Goal: Task Accomplishment & Management: Manage account settings

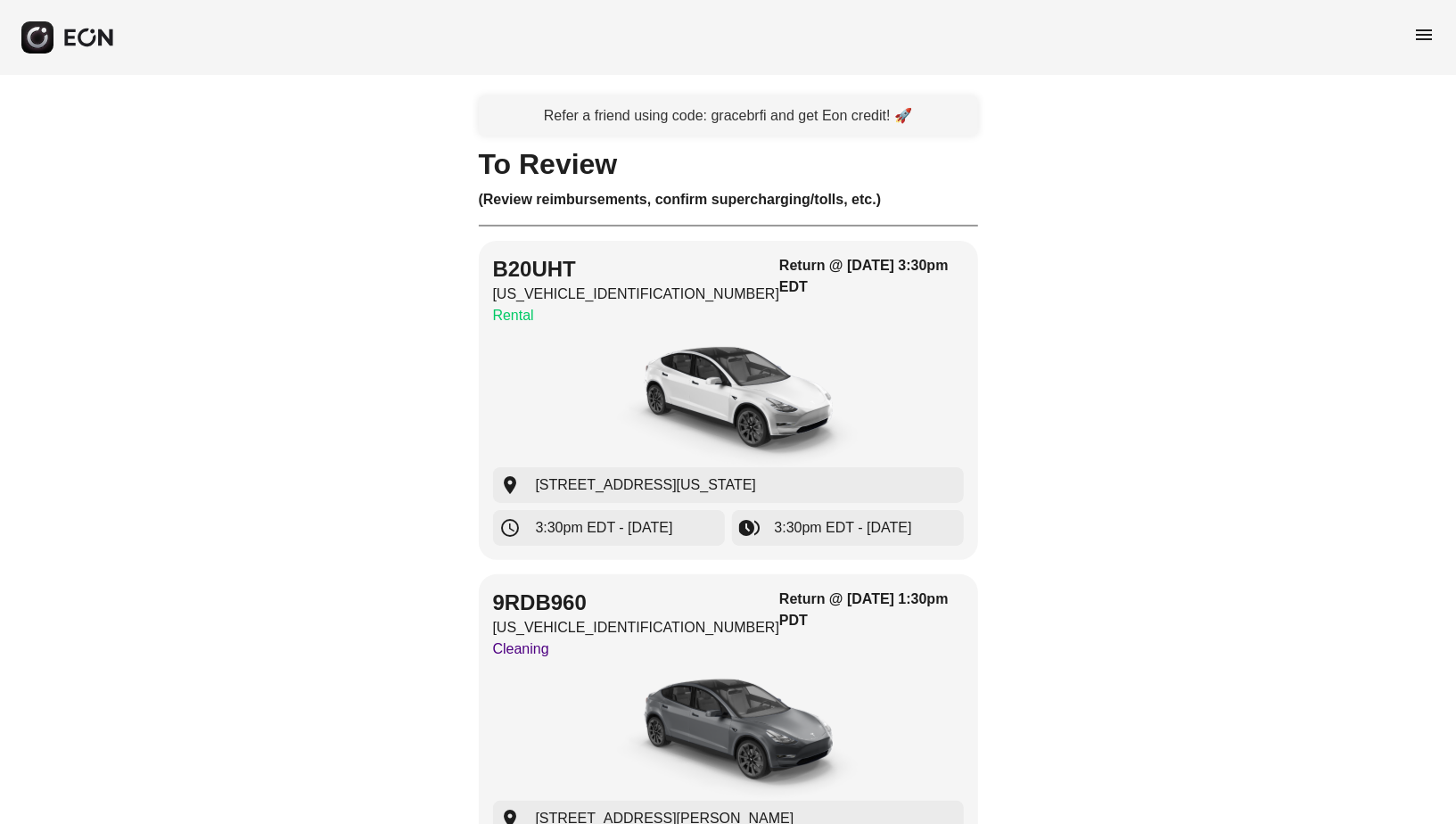
click at [1420, 28] on span "menu" at bounding box center [1424, 34] width 22 height 22
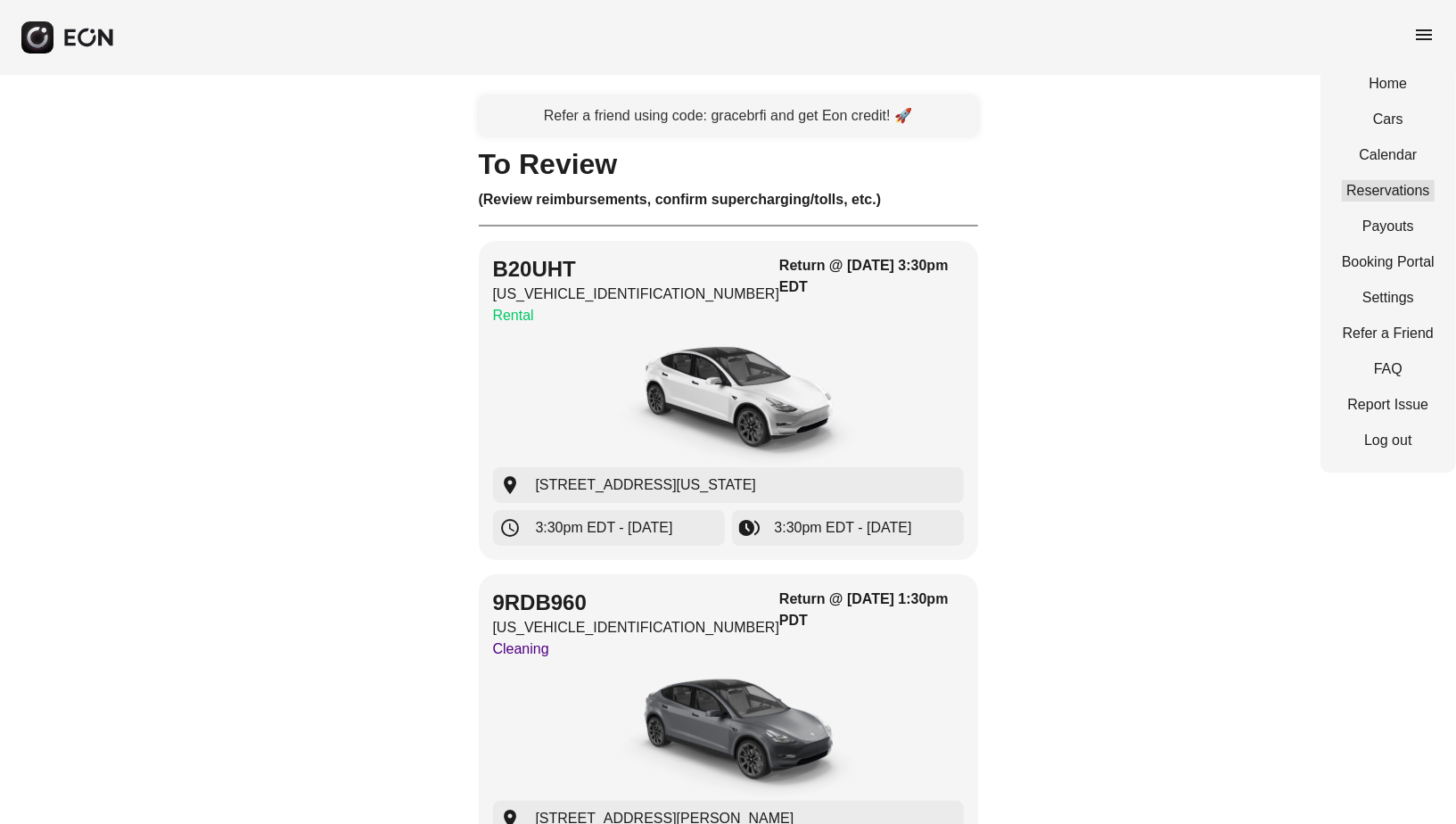
click at [1372, 180] on link "Reservations" at bounding box center [1388, 191] width 93 height 22
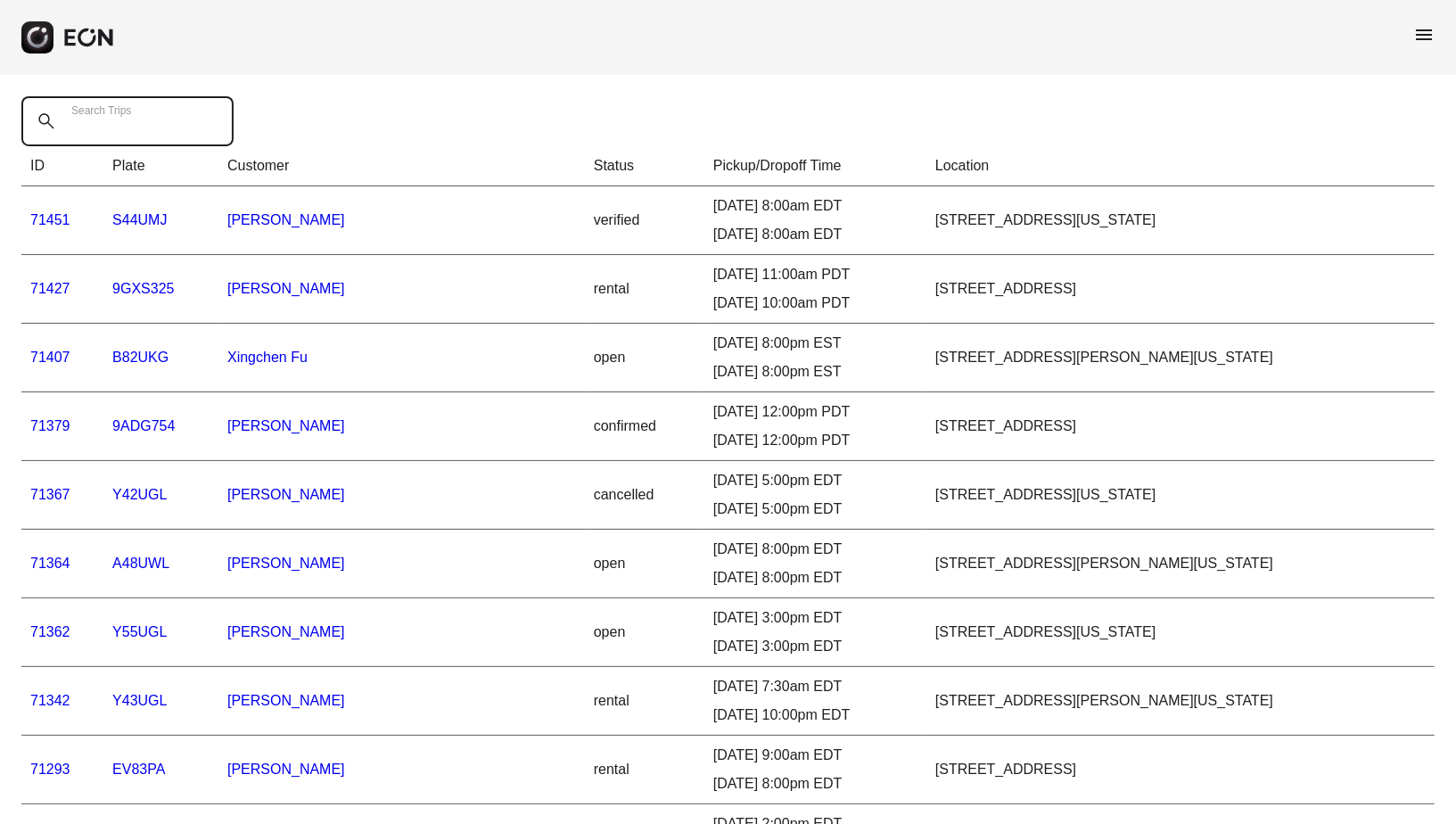
click at [197, 123] on Trips "Search Trips" at bounding box center [128, 121] width 213 height 50
paste Trips "*****"
type Trips "*****"
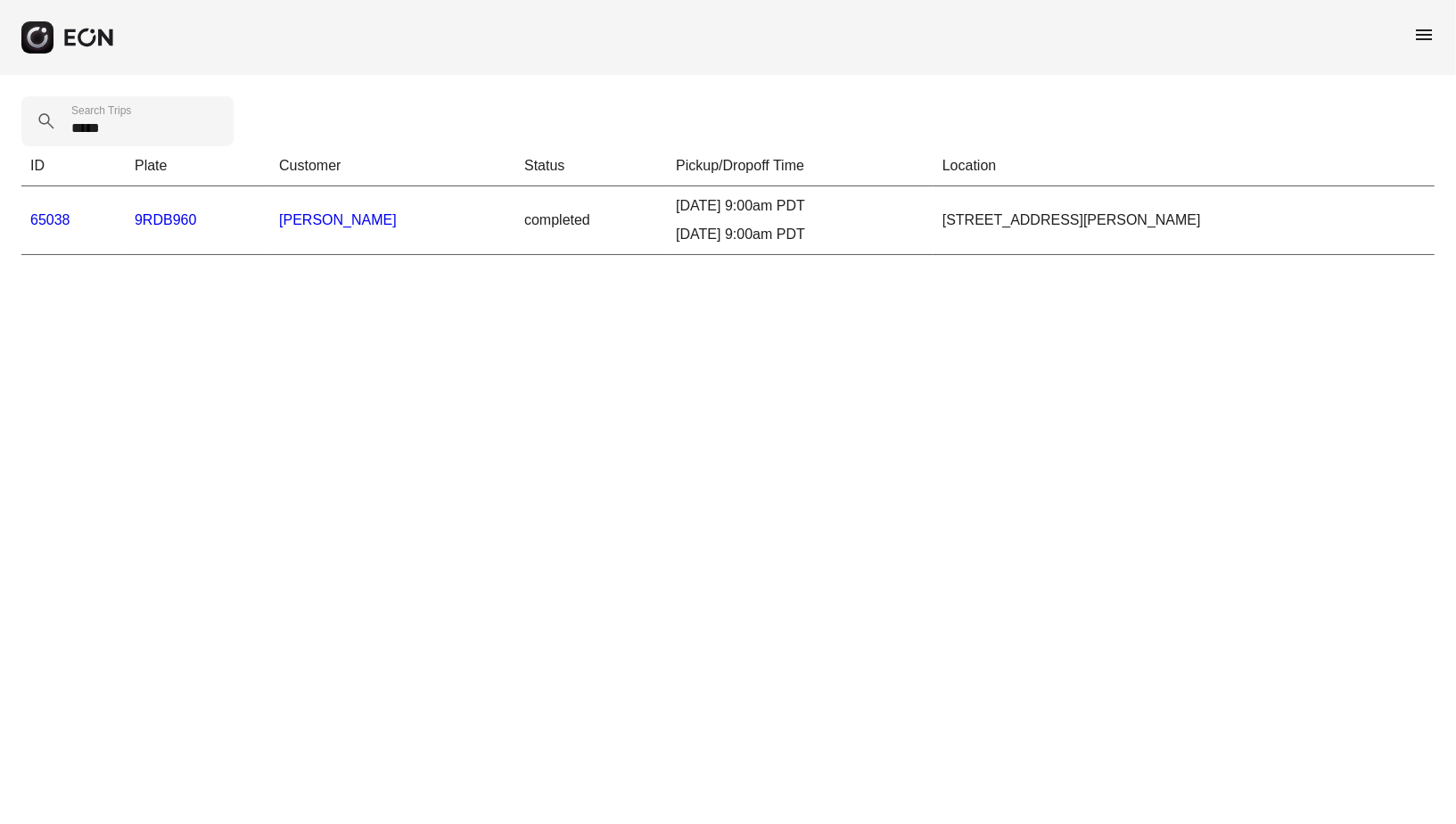
click at [39, 213] on link "65038" at bounding box center [50, 220] width 40 height 15
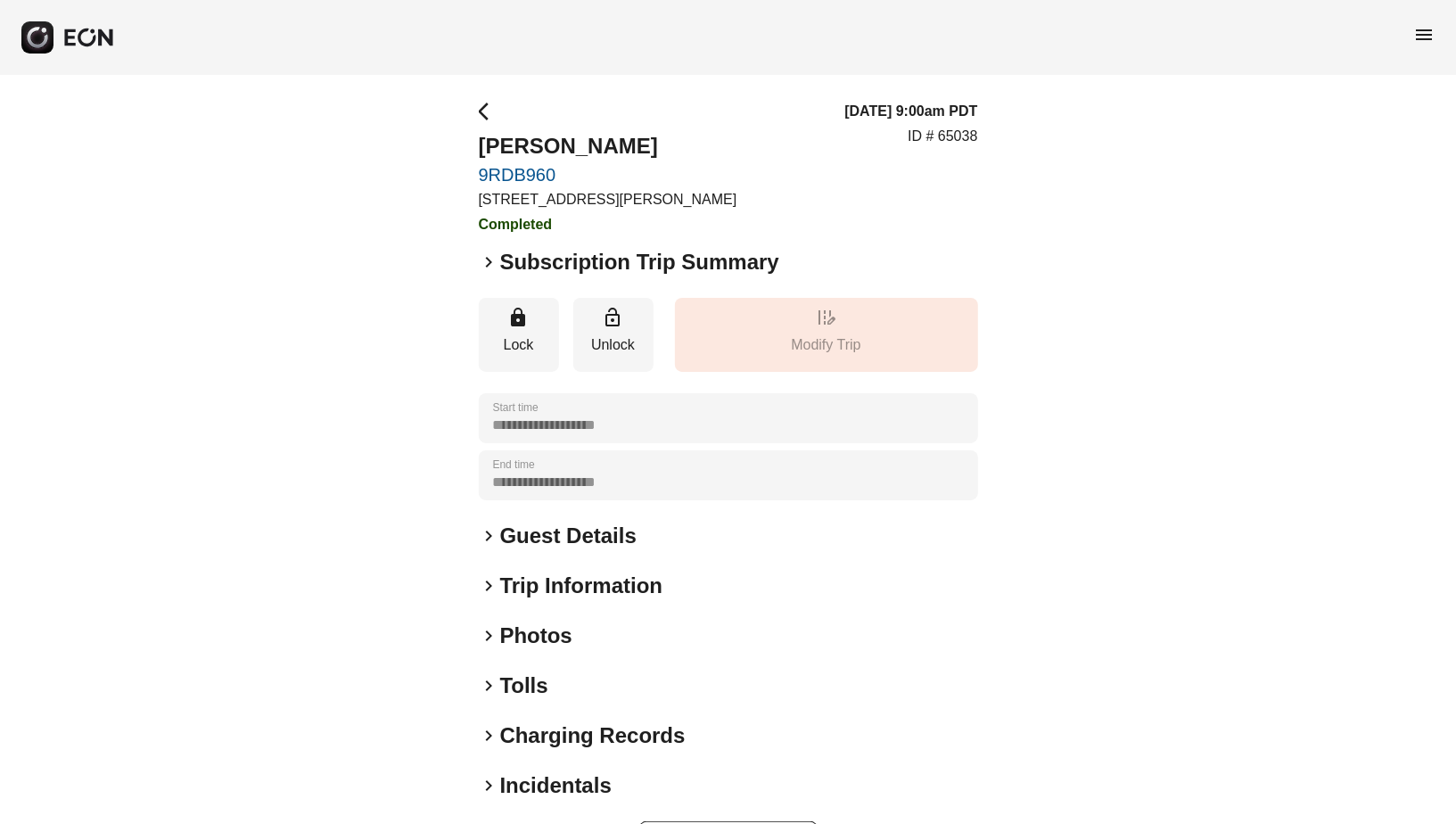
scroll to position [64, 0]
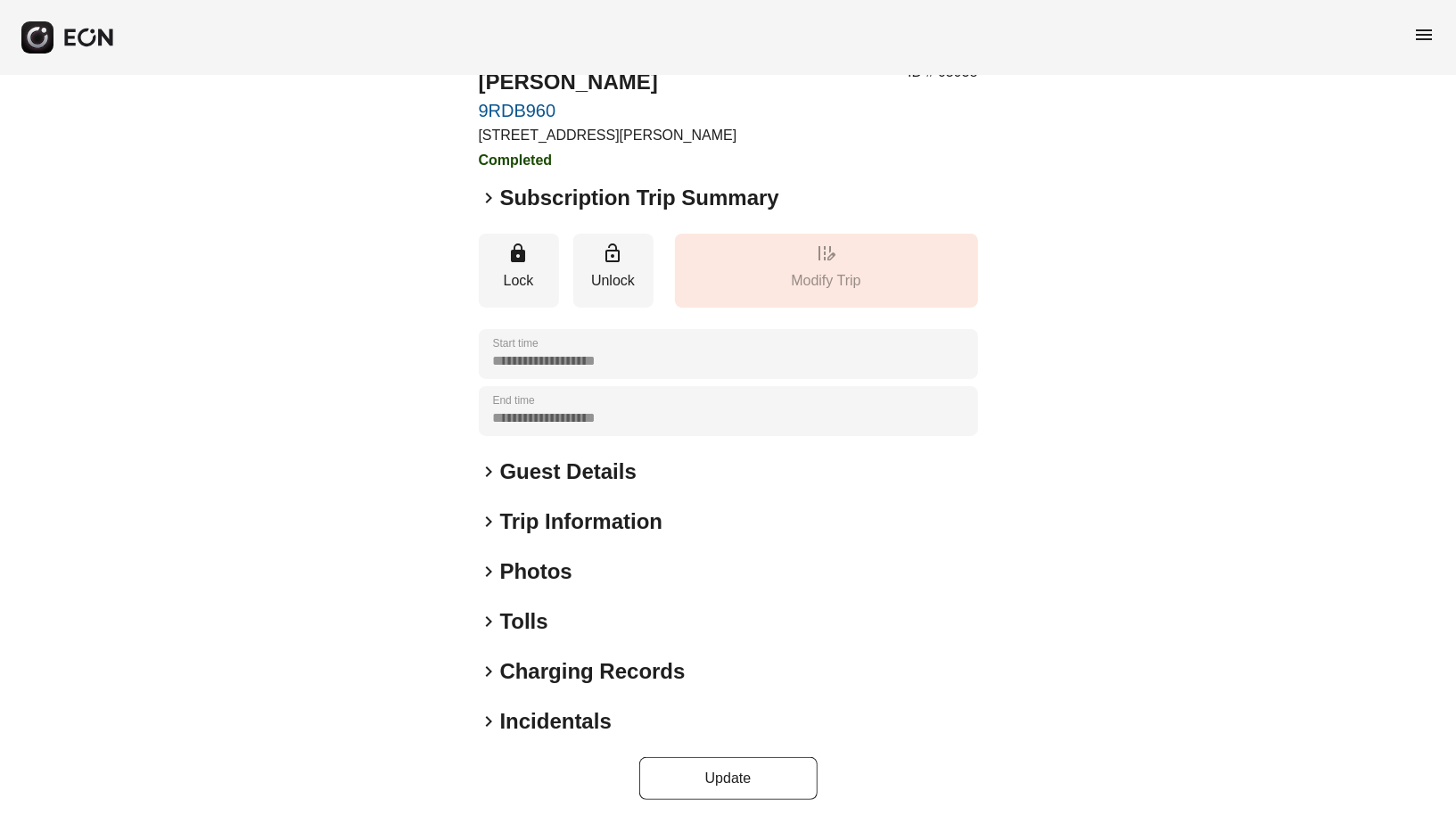
click at [565, 711] on h2 "Incidentals" at bounding box center [556, 721] width 111 height 28
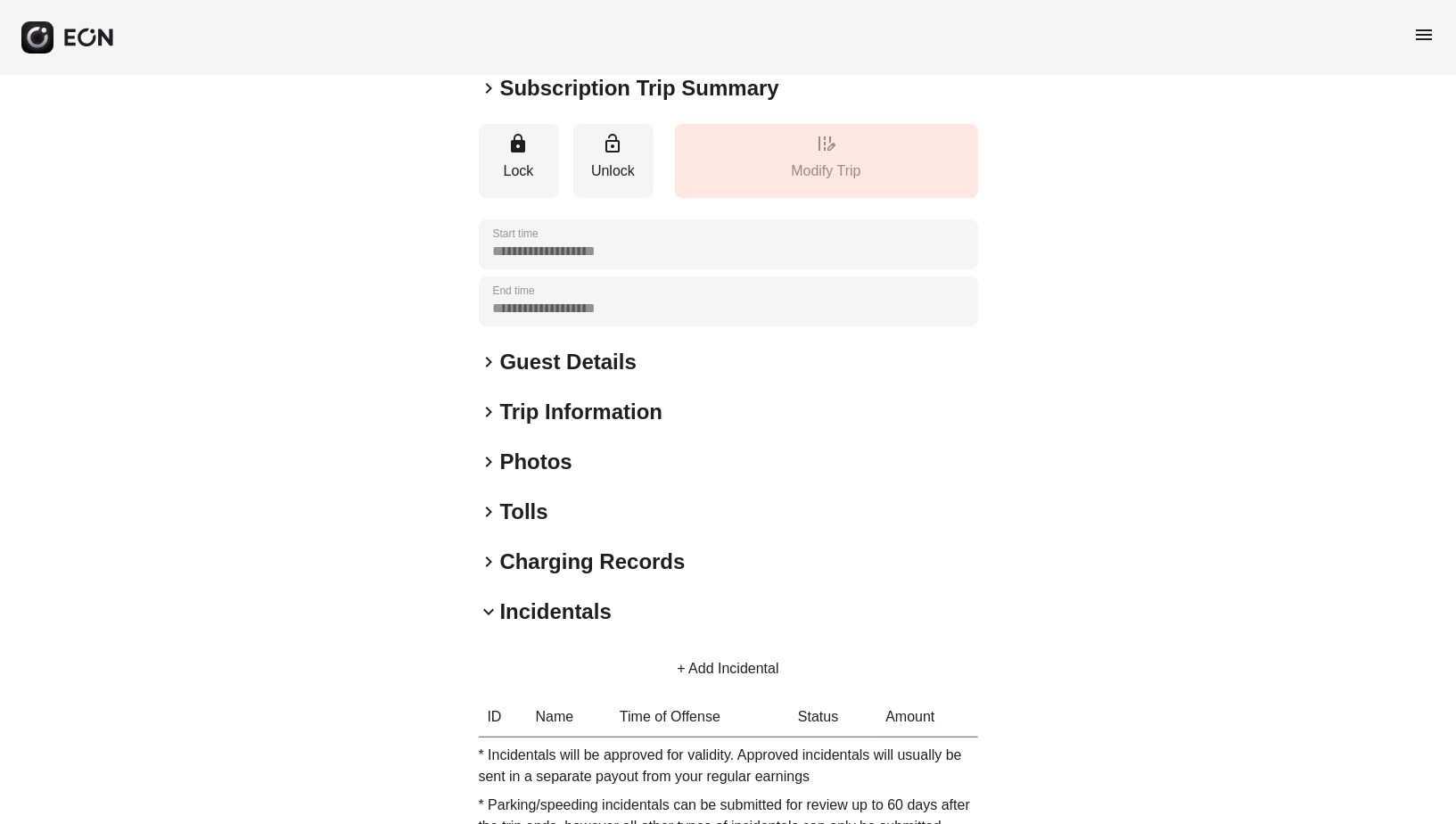
scroll to position [304, 0]
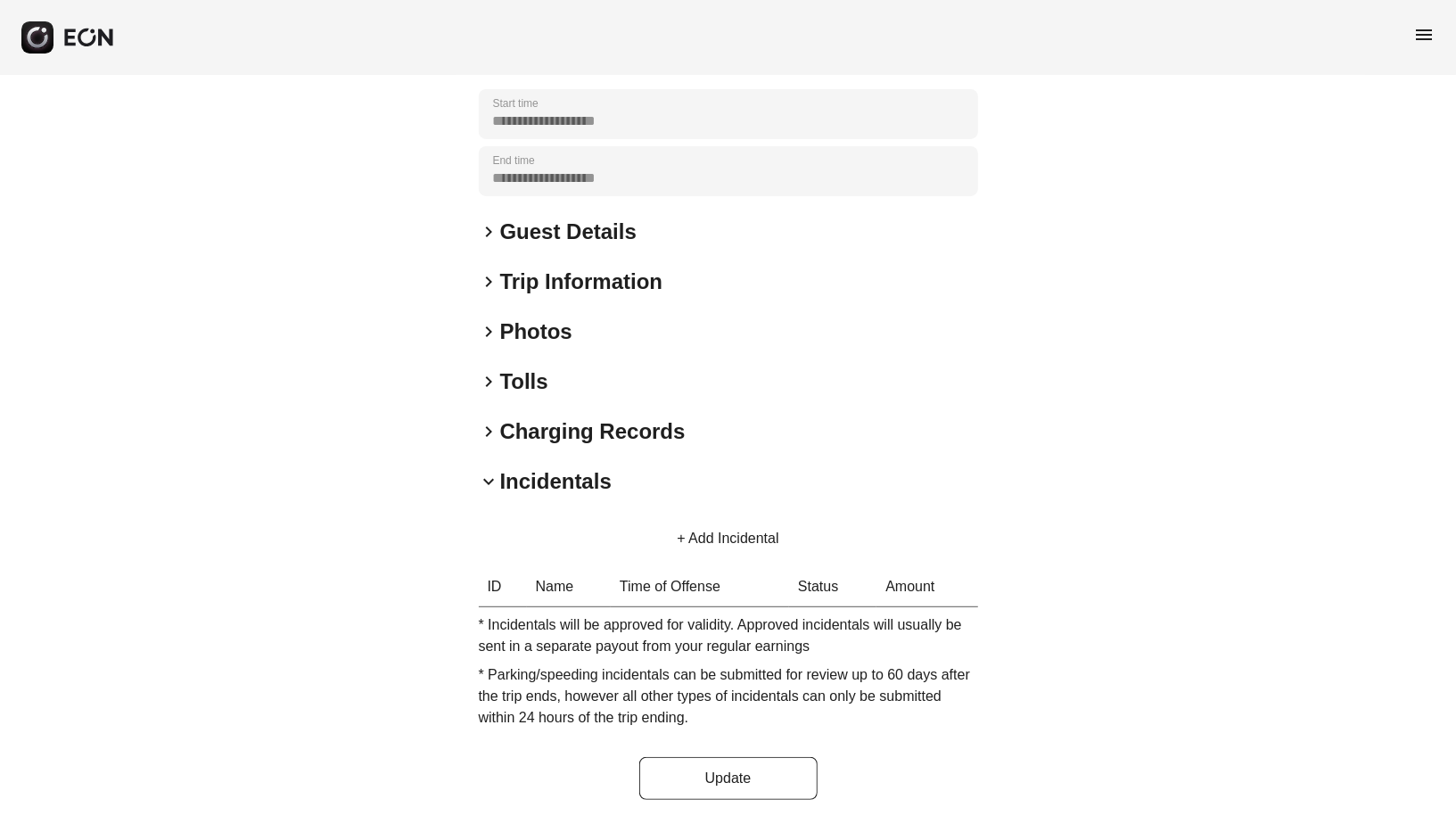
click at [732, 541] on button "+ Add Incidental" at bounding box center [728, 538] width 145 height 43
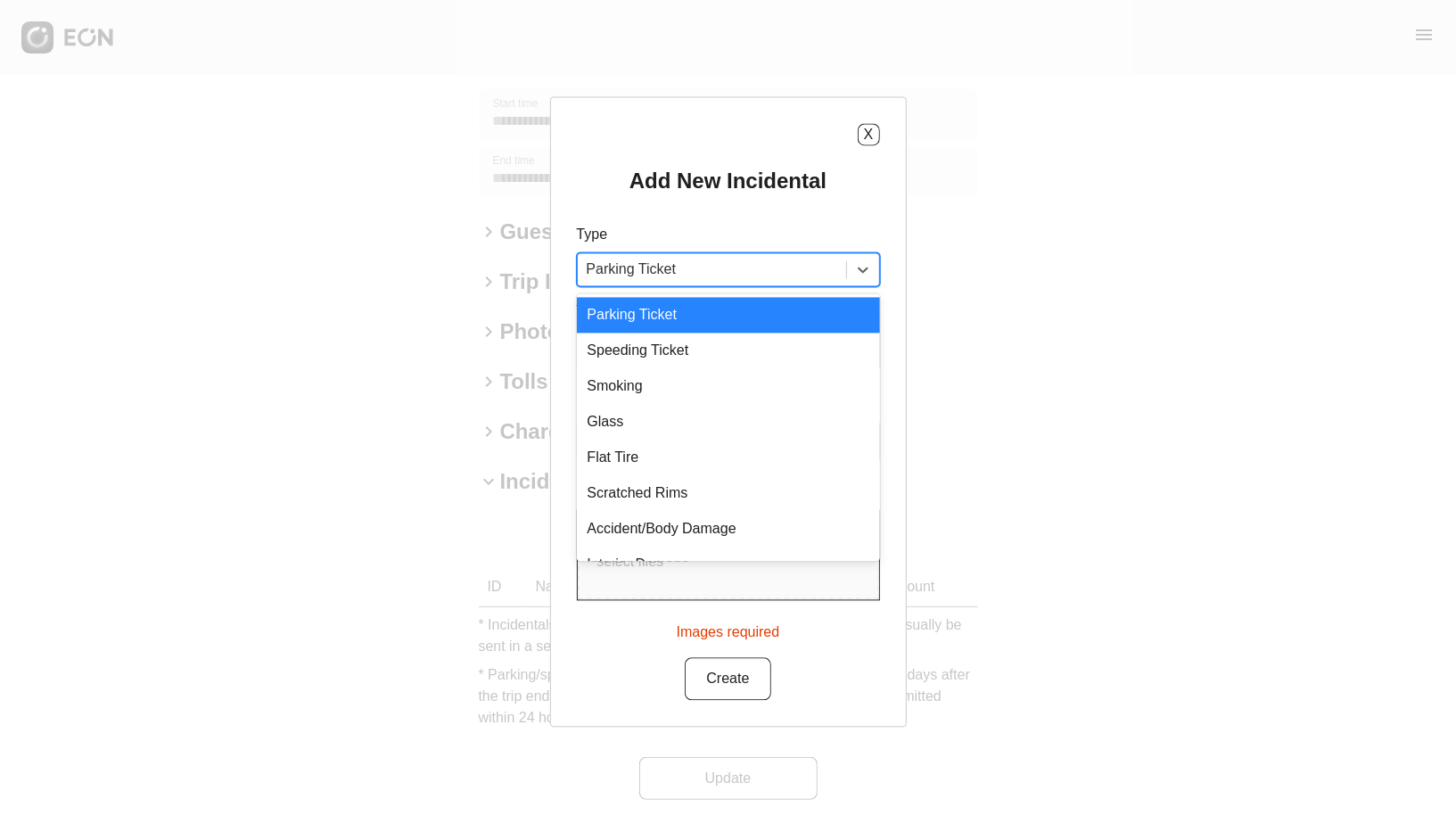
click at [747, 287] on div "Add New Incidental Type Parking Ticket selected, 1 of 8. 8 results available. U…" at bounding box center [728, 434] width 303 height 533
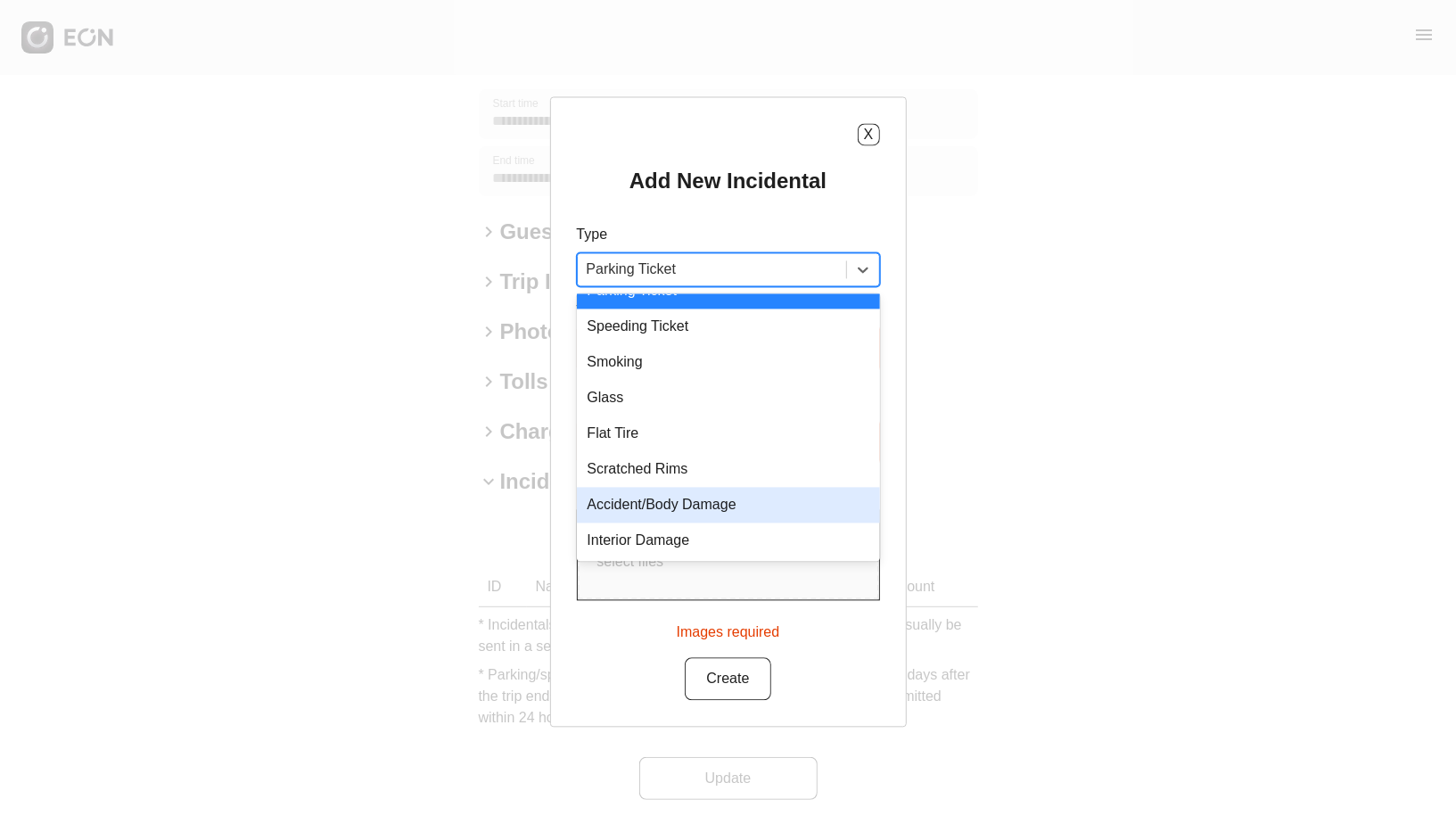
click at [738, 499] on div "Accident/Body Damage" at bounding box center [728, 506] width 303 height 36
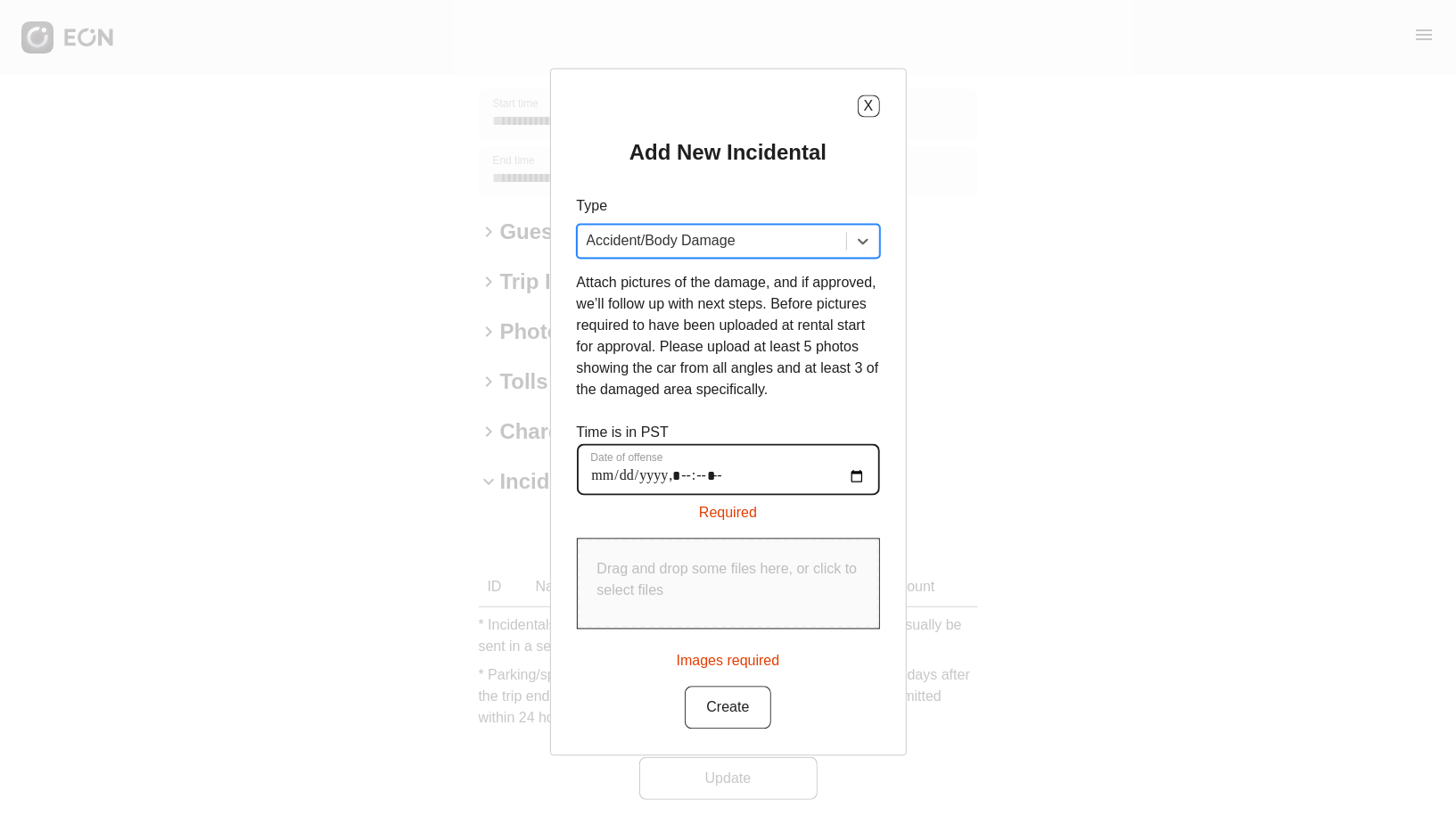
click at [597, 476] on offense "Date of offense" at bounding box center [728, 470] width 303 height 52
type offense "**********"
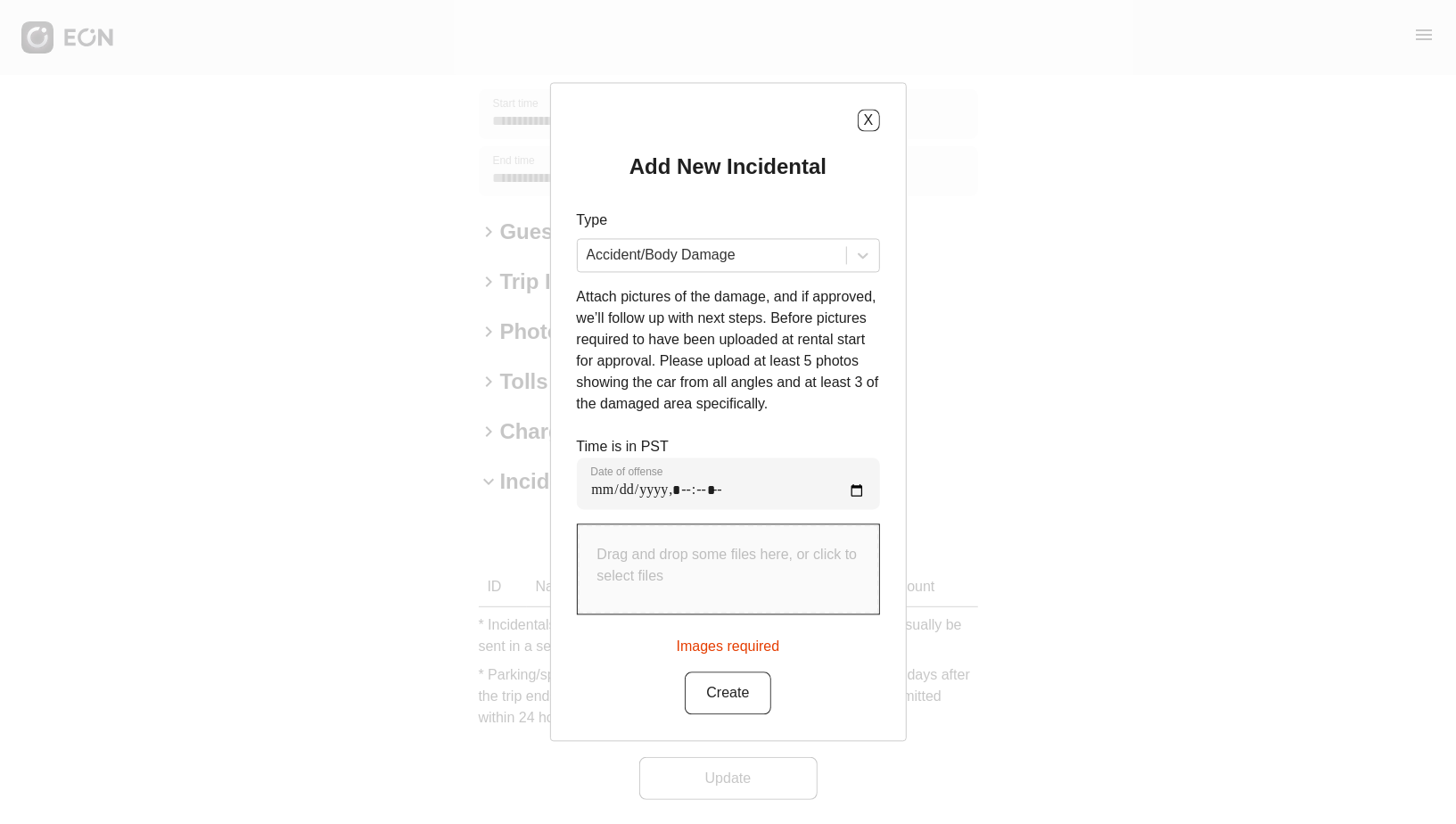
click at [595, 592] on div "Drag and drop some files here, or click to select files" at bounding box center [728, 570] width 301 height 89
click at [877, 120] on button "X" at bounding box center [869, 121] width 23 height 23
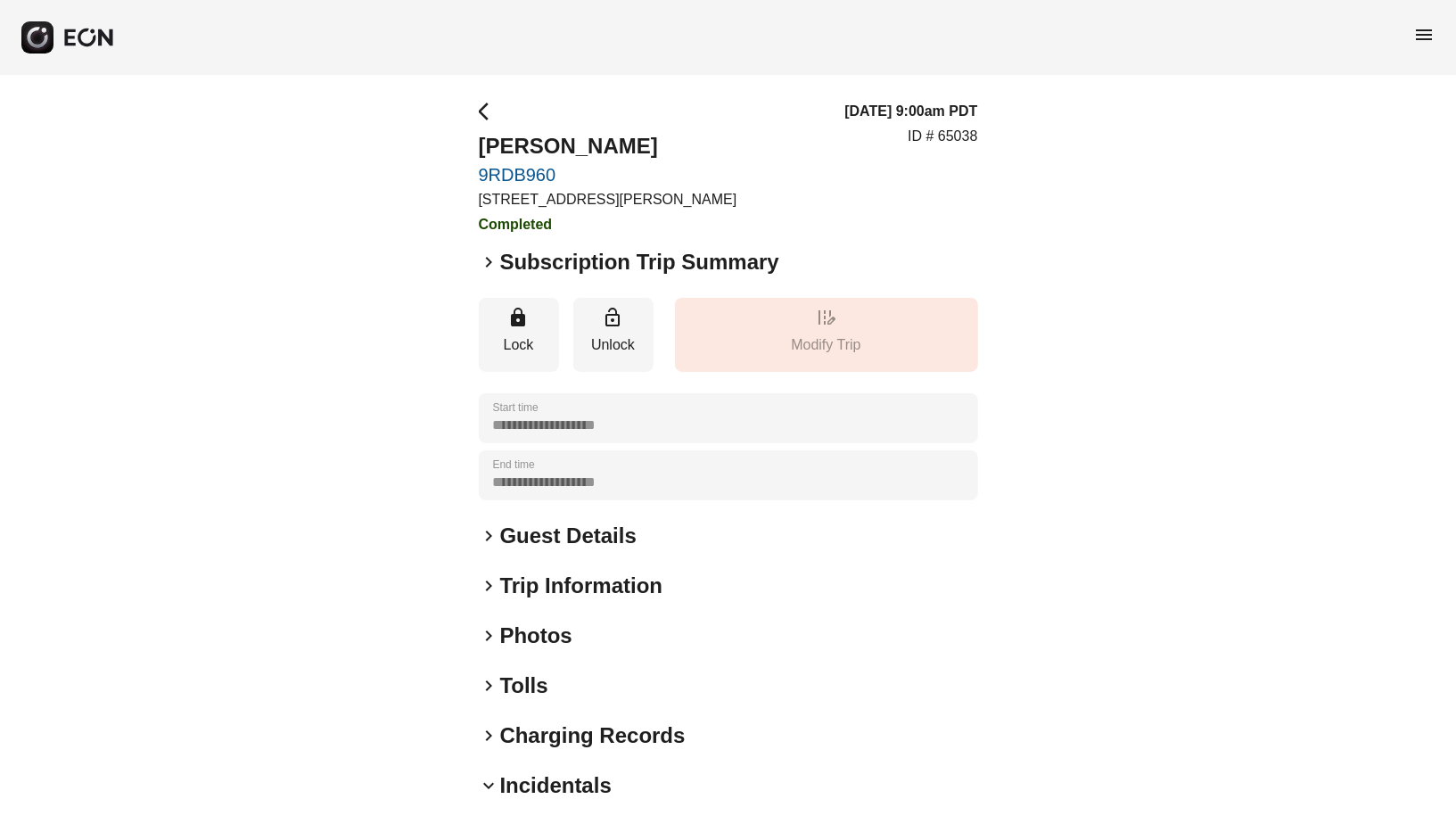
scroll to position [304, 0]
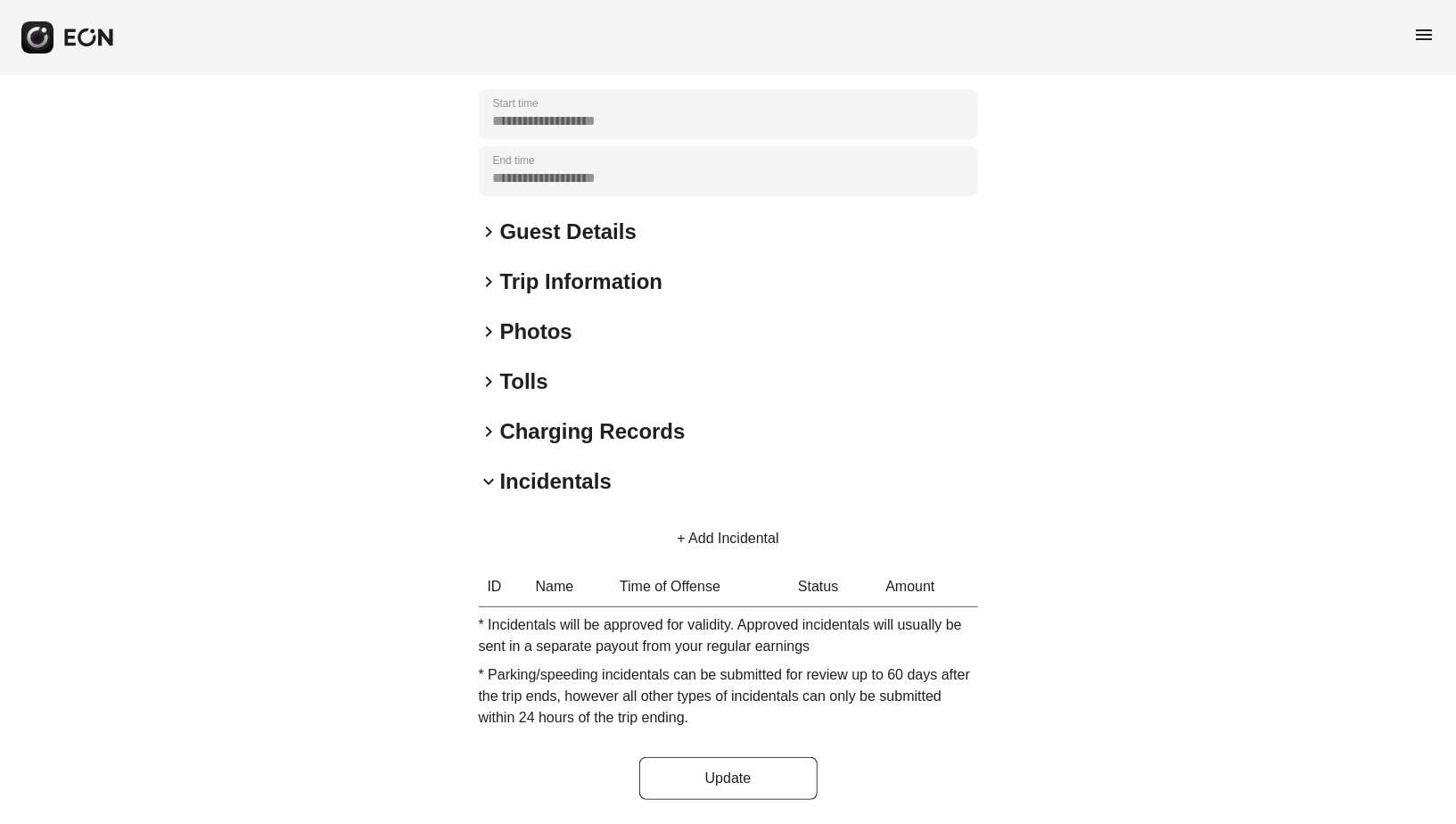
click at [745, 522] on button "+ Add Incidental" at bounding box center [728, 538] width 145 height 43
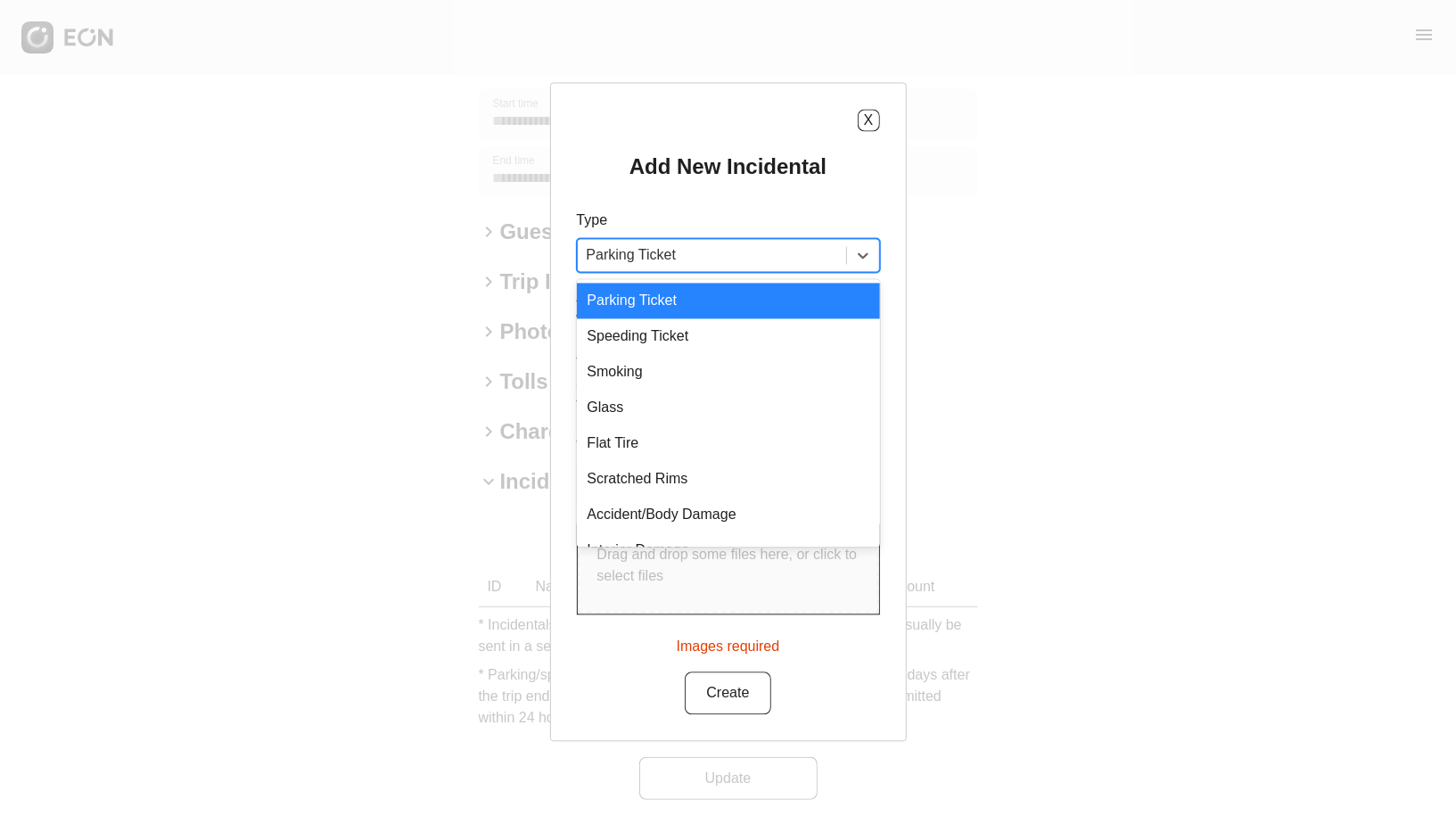
click at [695, 260] on div at bounding box center [711, 256] width 250 height 25
click at [684, 522] on div "Accident/Body Damage" at bounding box center [728, 516] width 303 height 36
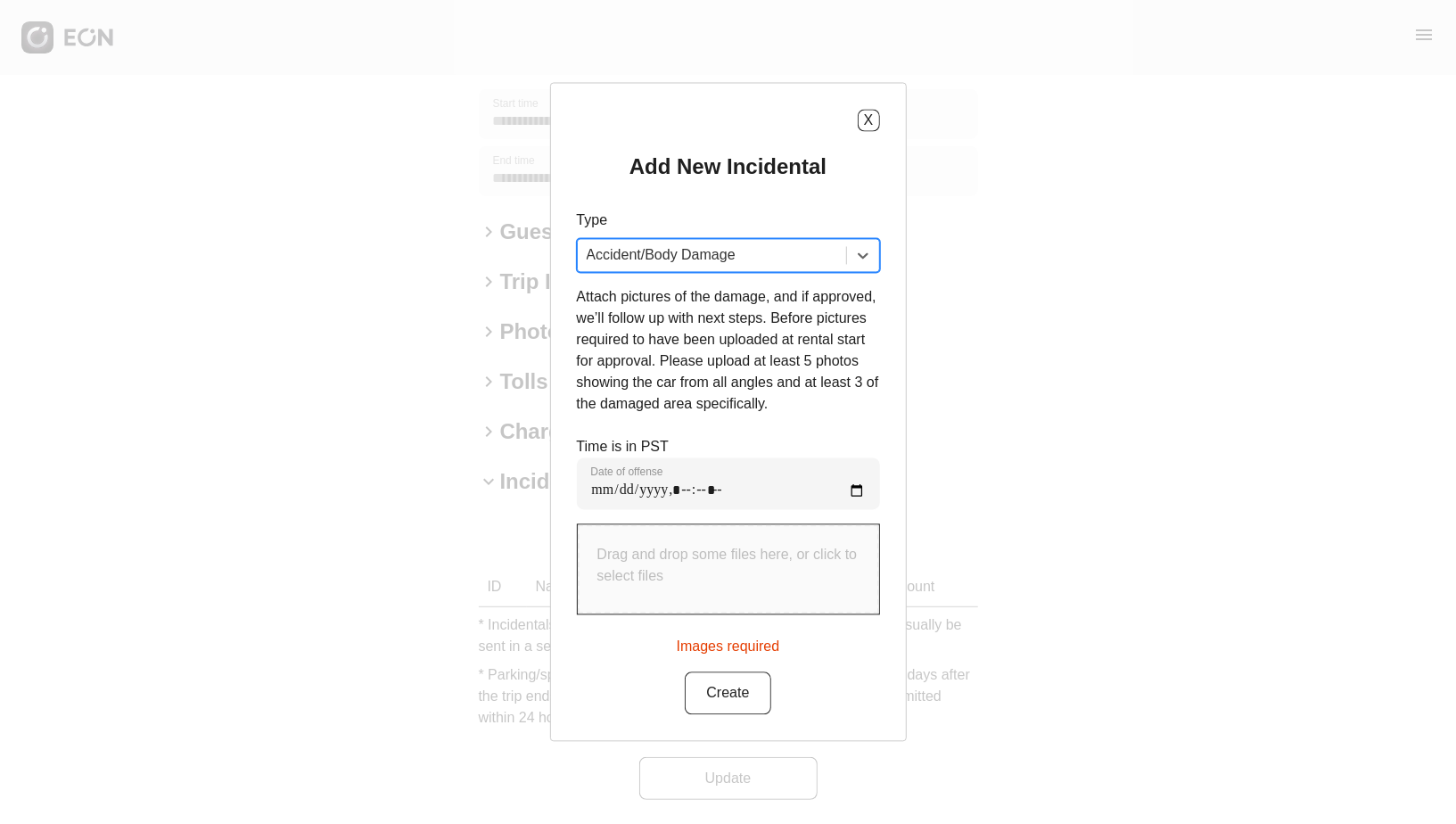
click at [636, 558] on p "Drag and drop some files here, or click to select files" at bounding box center [728, 566] width 262 height 43
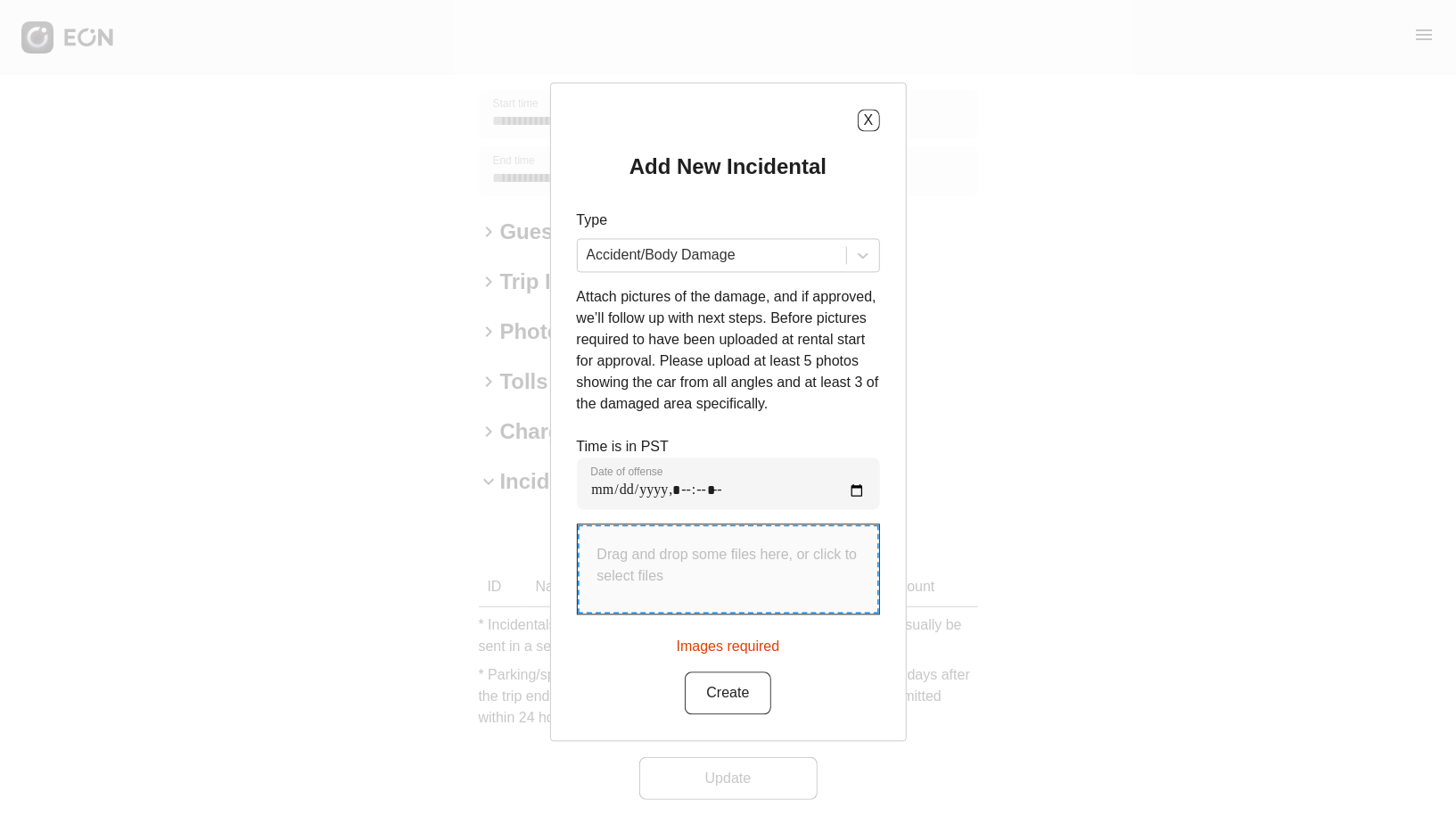
type input "**********"
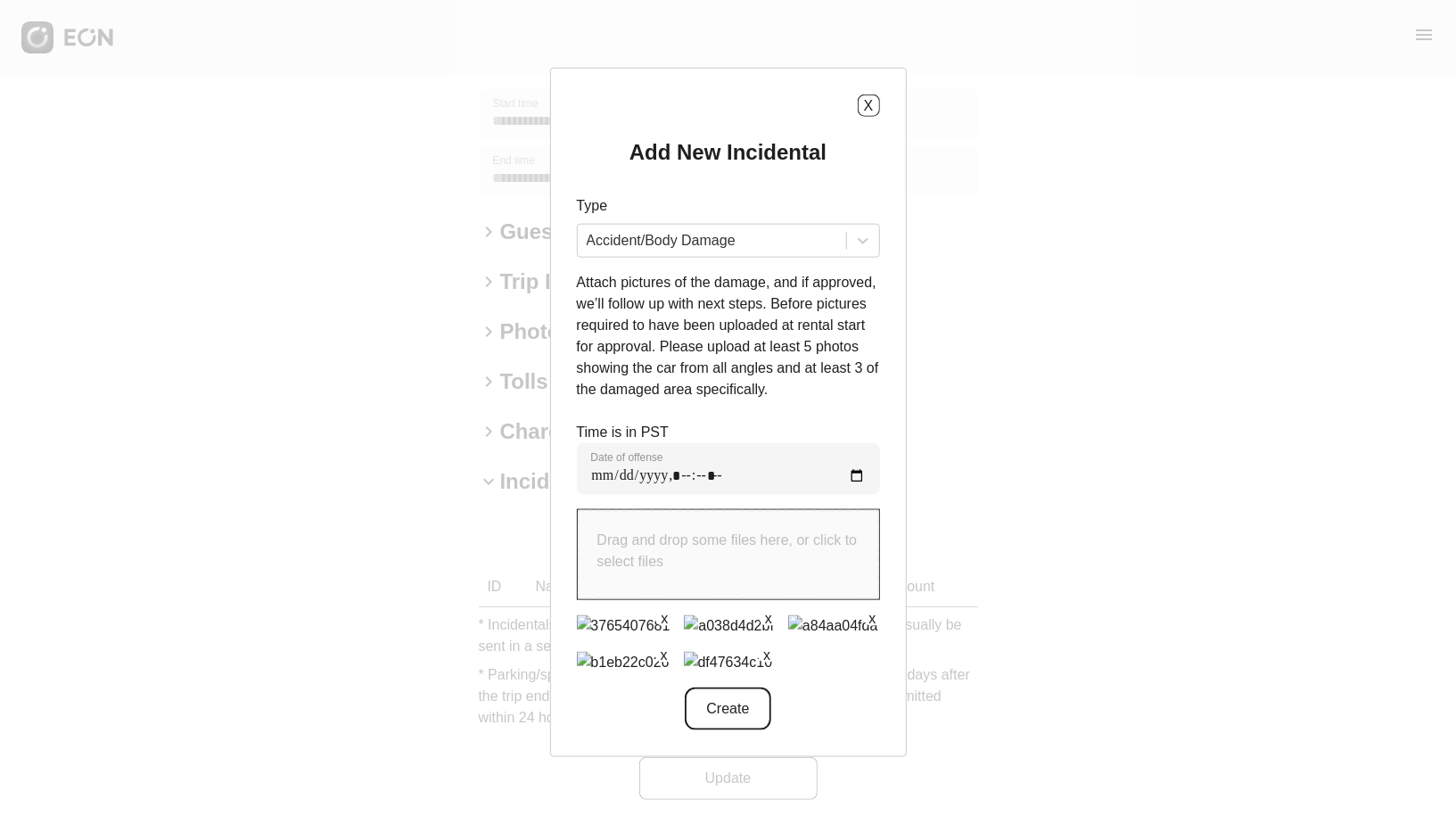
click at [745, 715] on button "Create" at bounding box center [728, 708] width 86 height 43
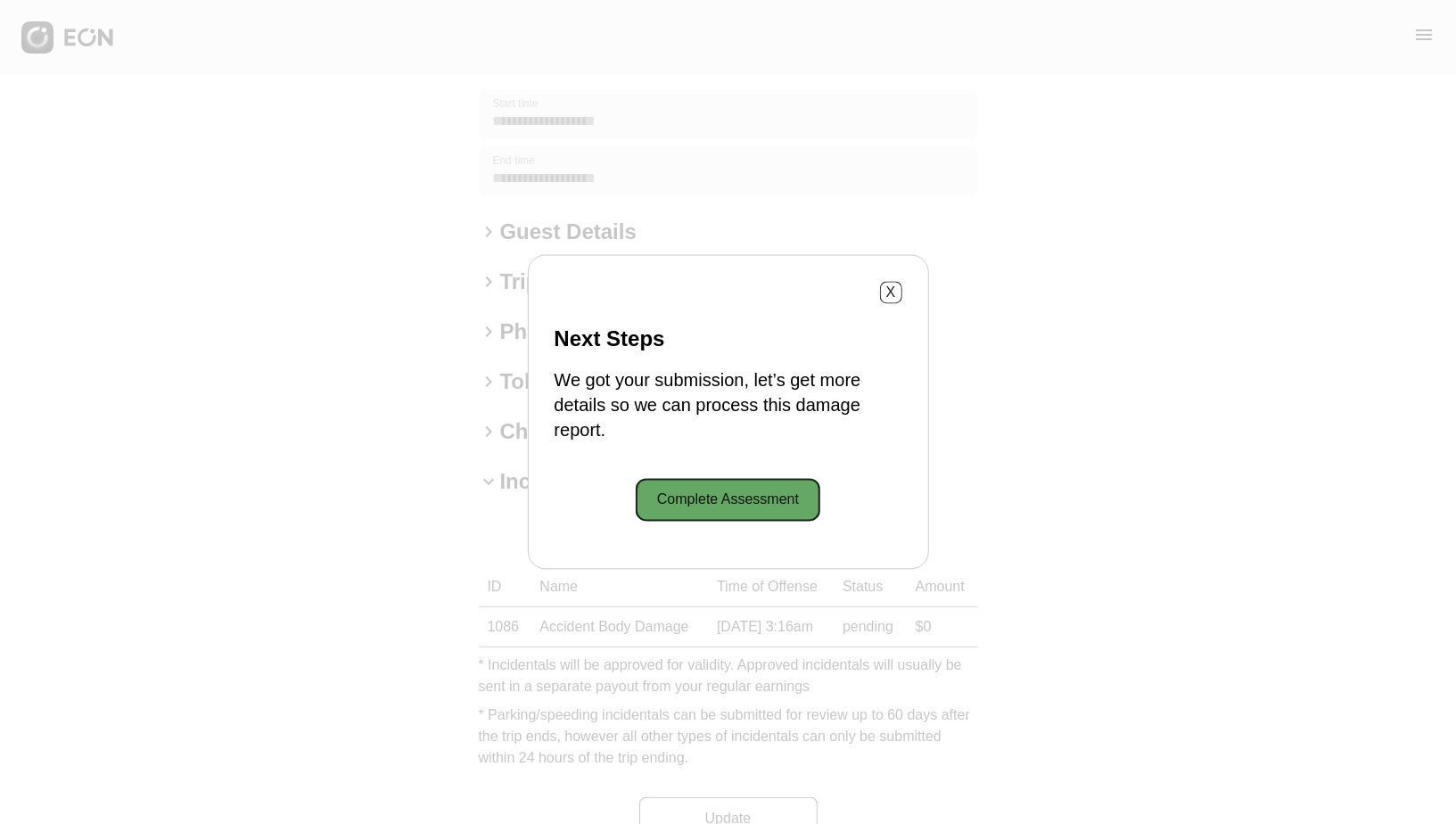
click at [711, 491] on button "Complete Assessment" at bounding box center [728, 500] width 184 height 43
